Goal: Information Seeking & Learning: Learn about a topic

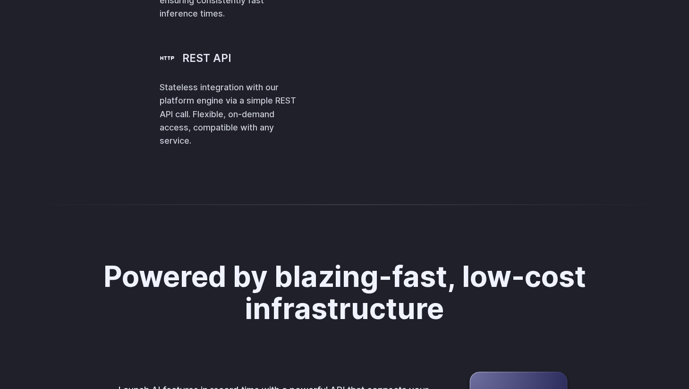
scroll to position [2253, 0]
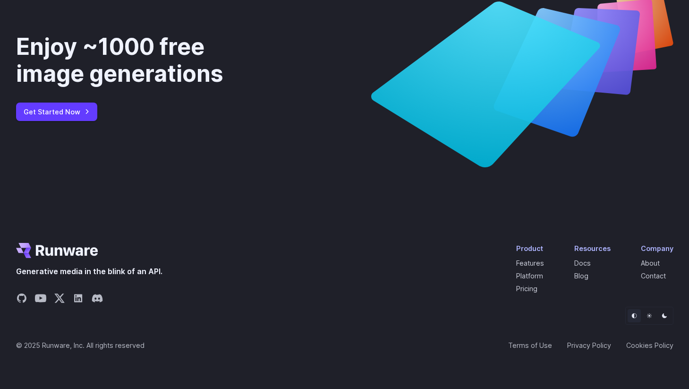
scroll to position [3589, 0]
click at [651, 261] on link "About" at bounding box center [650, 263] width 19 height 8
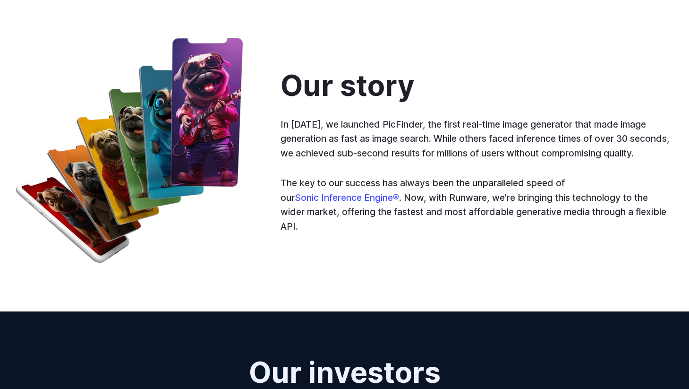
scroll to position [448, 0]
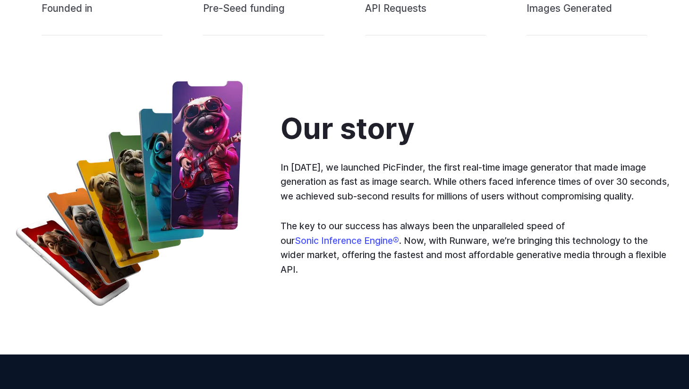
click at [315, 261] on p "The key to our success has always been the unparalleled speed of our Sonic Infe…" at bounding box center [476, 248] width 393 height 58
click at [317, 246] on link "Sonic Inference Engine®" at bounding box center [347, 240] width 104 height 11
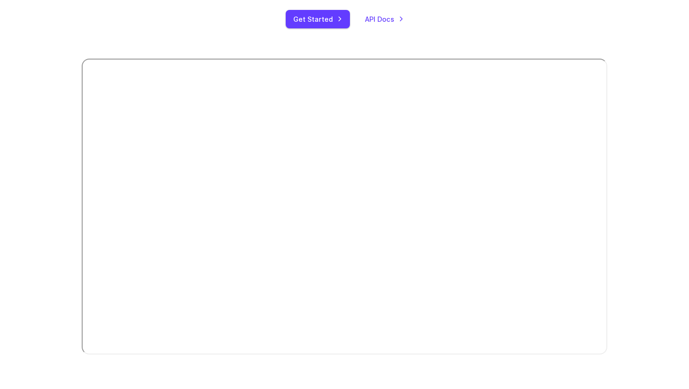
scroll to position [196, 0]
